Goal: Communication & Community: Participate in discussion

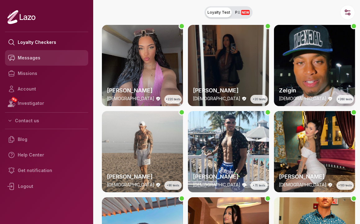
click at [40, 56] on link "Messages" at bounding box center [46, 58] width 83 height 16
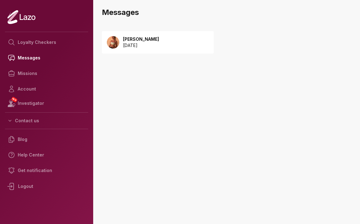
click at [153, 45] on p "2025 September 08" at bounding box center [141, 45] width 36 height 6
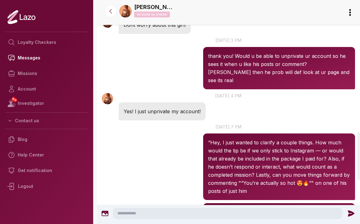
scroll to position [821, 0]
